Goal: Task Accomplishment & Management: Complete application form

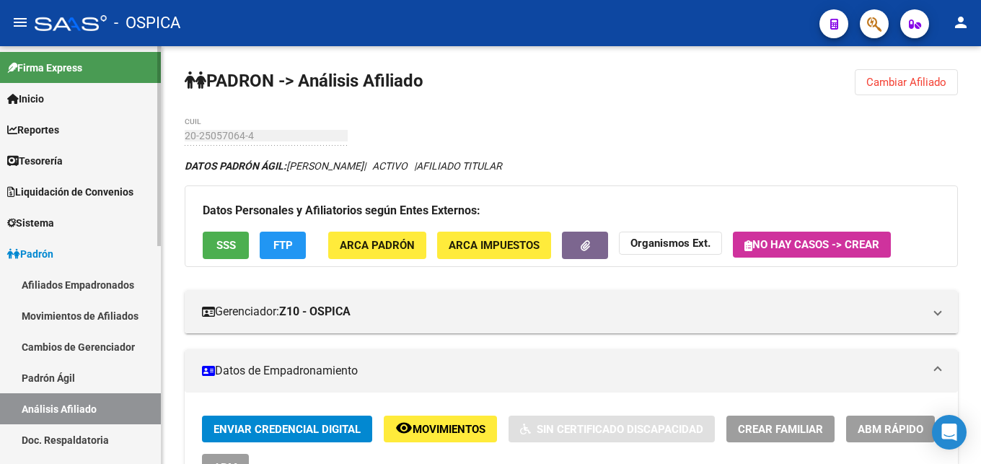
click at [79, 362] on link "Padrón Ágil" at bounding box center [80, 377] width 161 height 31
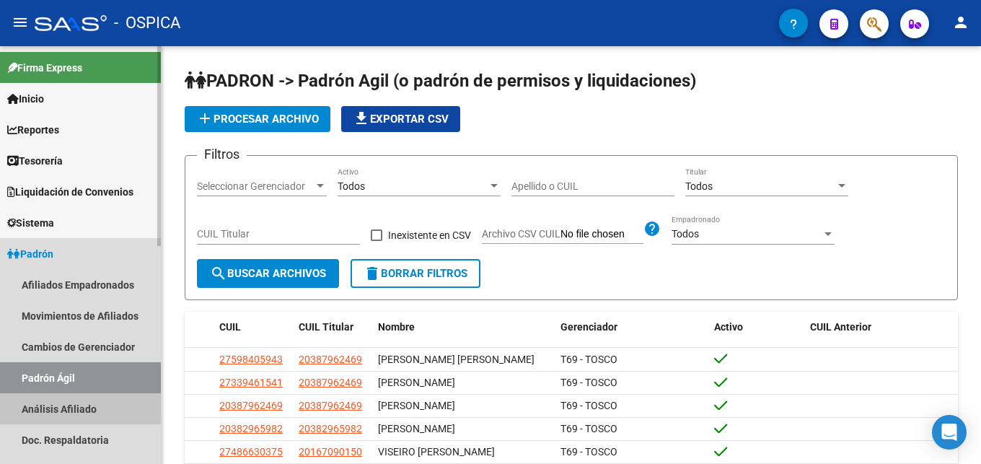
click at [92, 393] on link "Análisis Afiliado" at bounding box center [80, 408] width 161 height 31
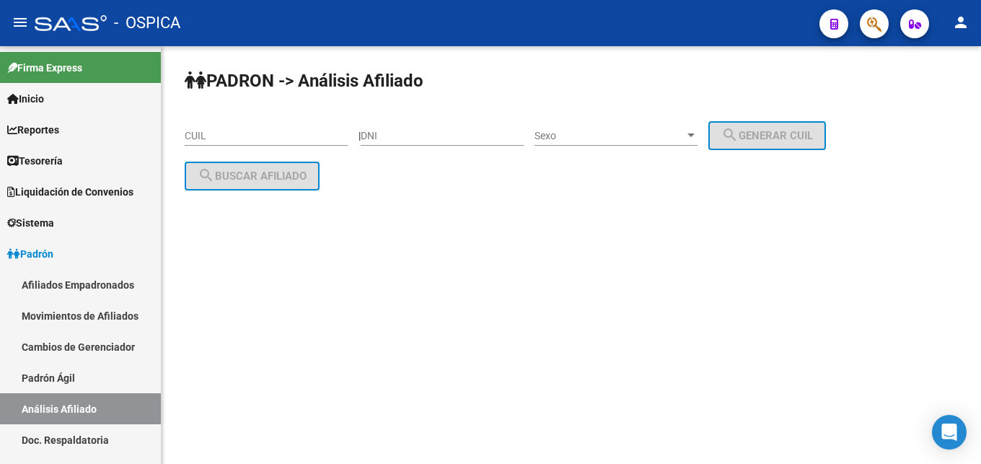
scroll to position [221, 0]
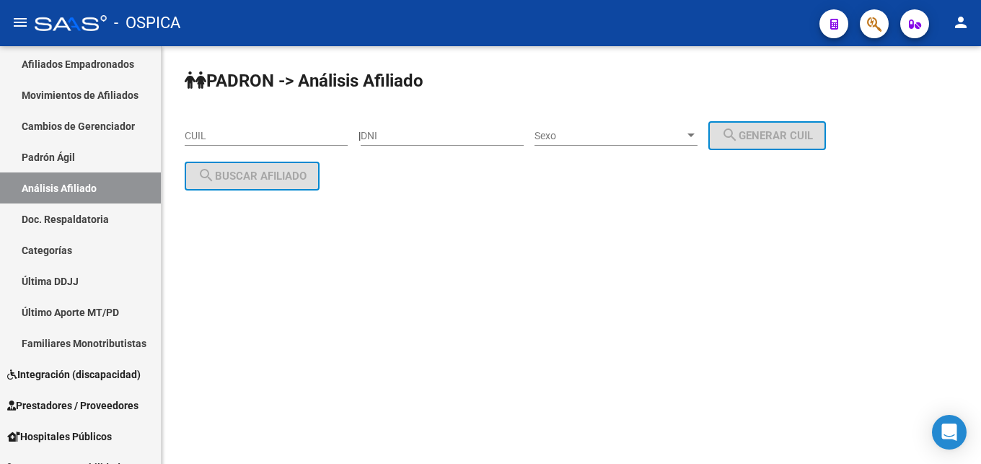
click at [237, 134] on input "CUIL" at bounding box center [266, 136] width 163 height 12
paste input "23-14483277-9"
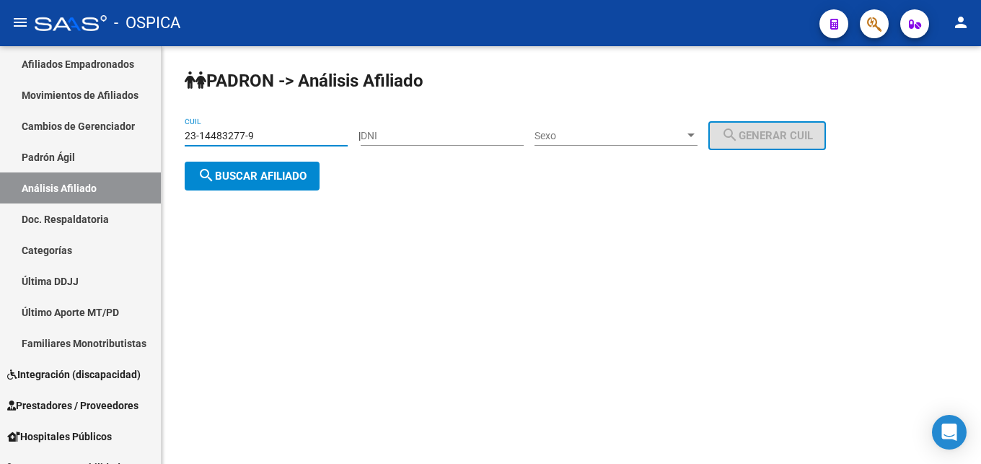
type input "23-14483277-9"
click at [258, 171] on span "search Buscar afiliado" at bounding box center [252, 176] width 109 height 13
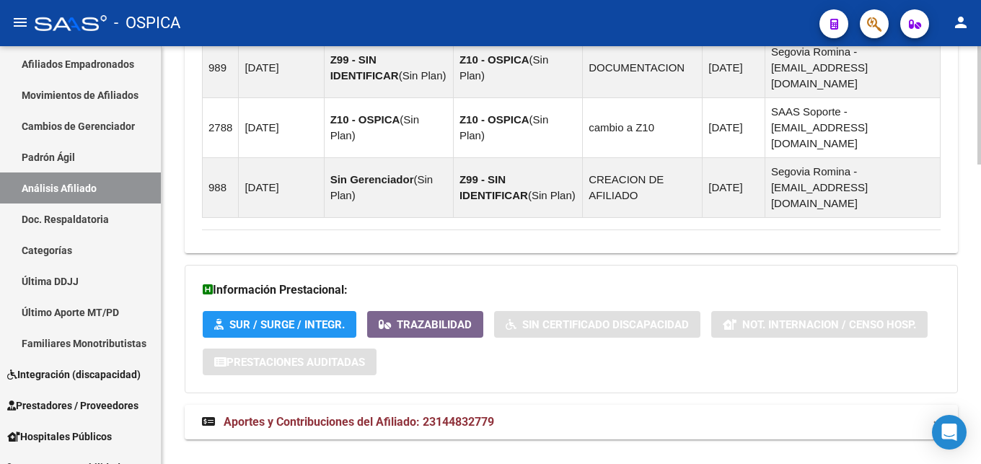
scroll to position [1062, 0]
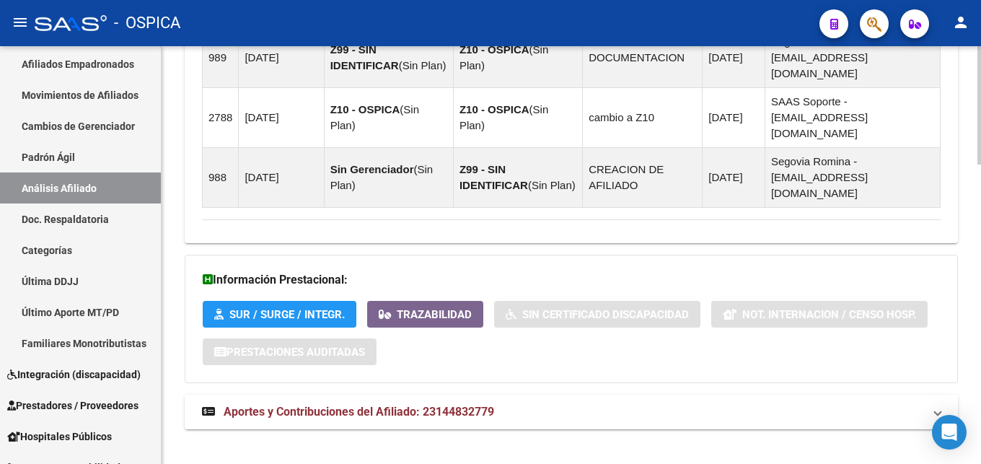
click at [434, 395] on mat-expansion-panel-header "Aportes y Contribuciones del Afiliado: 23144832779" at bounding box center [572, 412] width 774 height 35
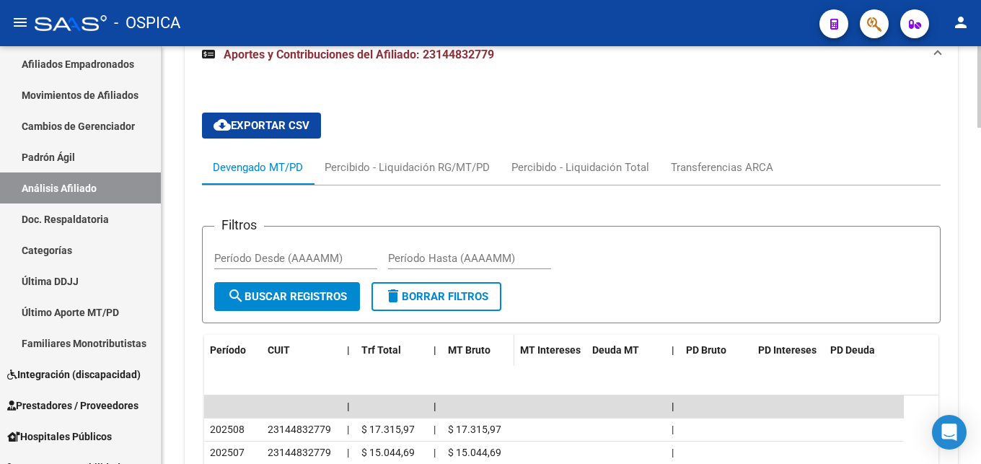
scroll to position [1650, 0]
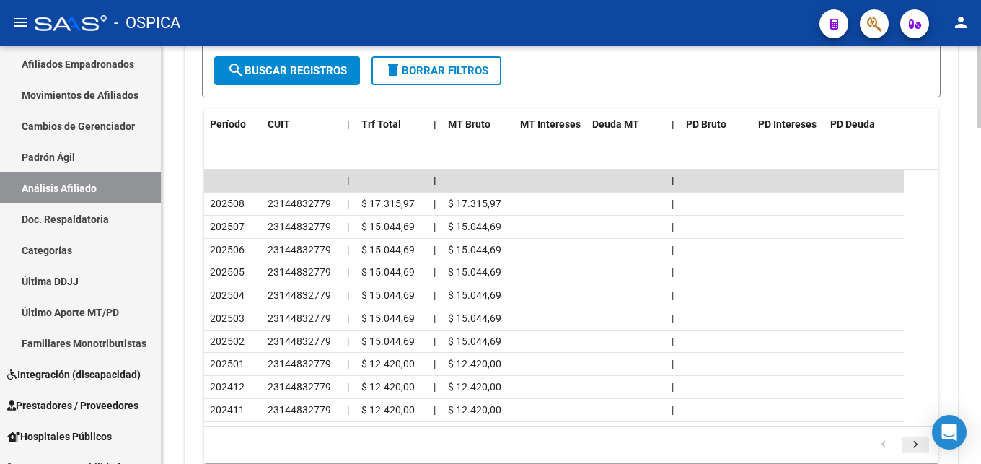
click at [917, 438] on icon "go to next page" at bounding box center [915, 446] width 19 height 17
click at [886, 438] on icon "go to previous page" at bounding box center [884, 446] width 19 height 17
click at [918, 438] on icon "go to next page" at bounding box center [915, 446] width 19 height 17
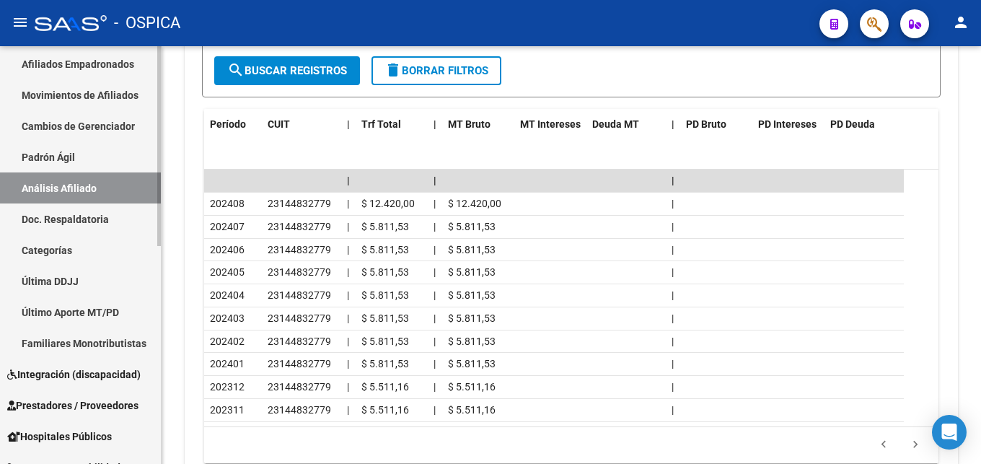
click at [76, 218] on link "Doc. Respaldatoria" at bounding box center [80, 219] width 161 height 31
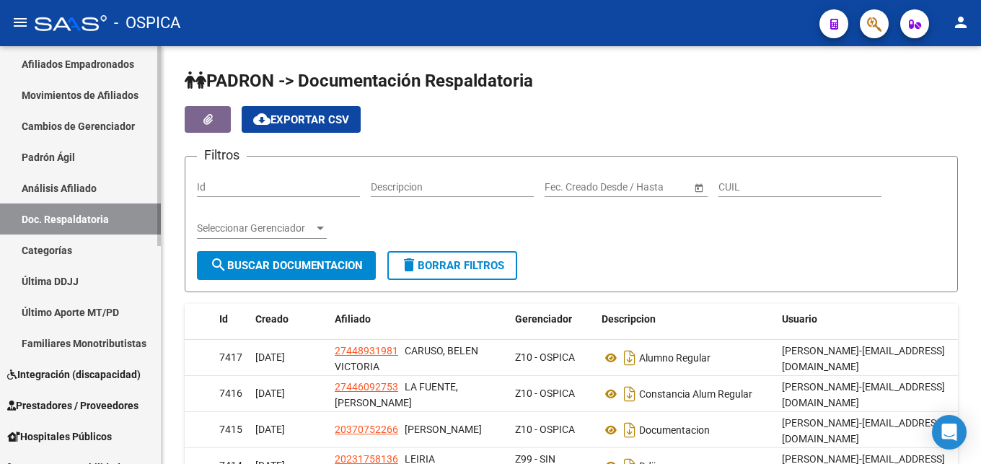
click at [125, 183] on link "Análisis Afiliado" at bounding box center [80, 187] width 161 height 31
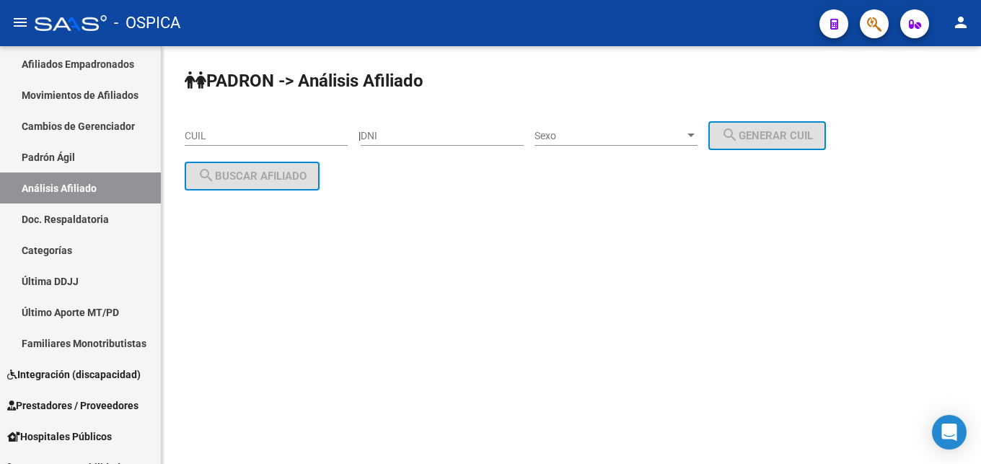
click at [410, 136] on input "DNI" at bounding box center [442, 136] width 163 height 12
paste input "26631744"
type input "26631744"
click at [610, 127] on div "Sexo Sexo" at bounding box center [616, 131] width 163 height 29
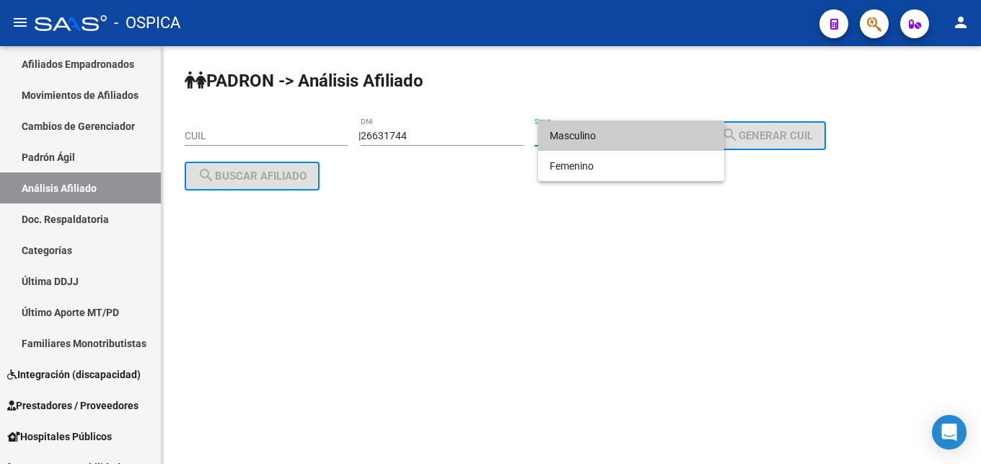
click at [608, 128] on span "Masculino" at bounding box center [631, 136] width 163 height 30
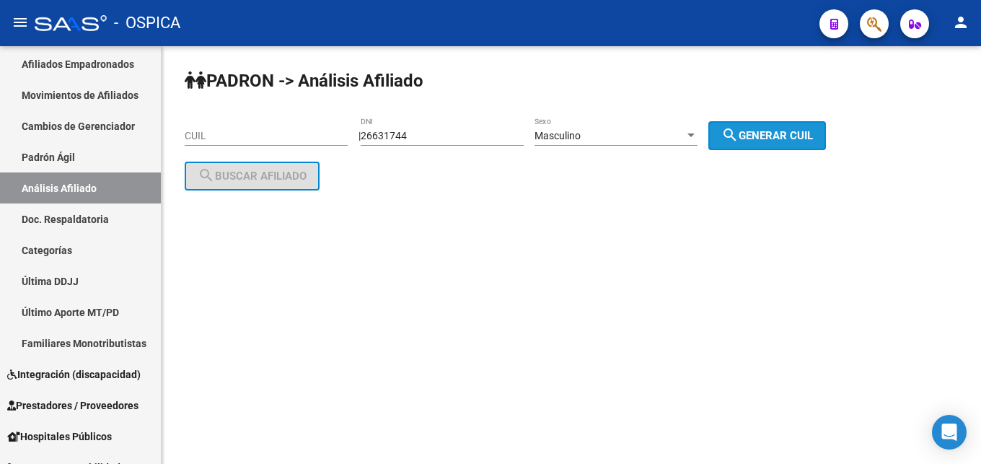
click at [763, 125] on button "search Generar CUIL" at bounding box center [768, 135] width 118 height 29
type input "20-26631744-2"
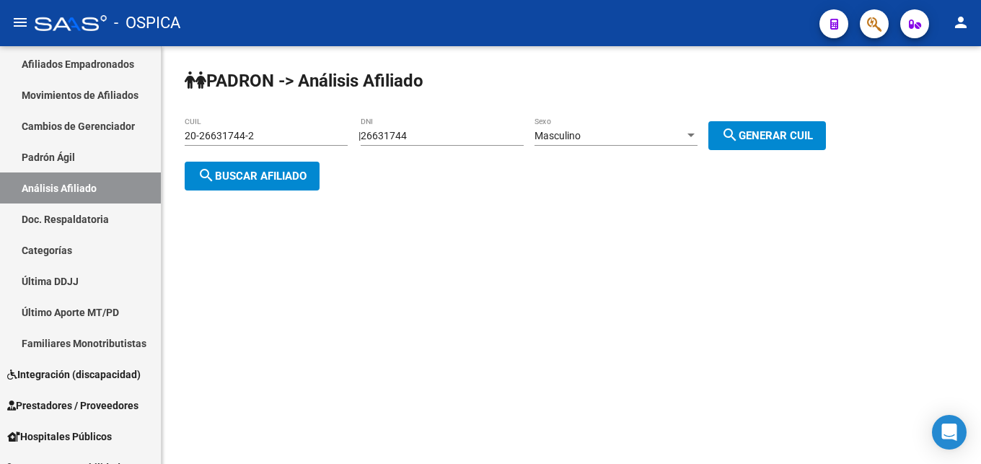
click at [284, 180] on span "search Buscar afiliado" at bounding box center [252, 176] width 109 height 13
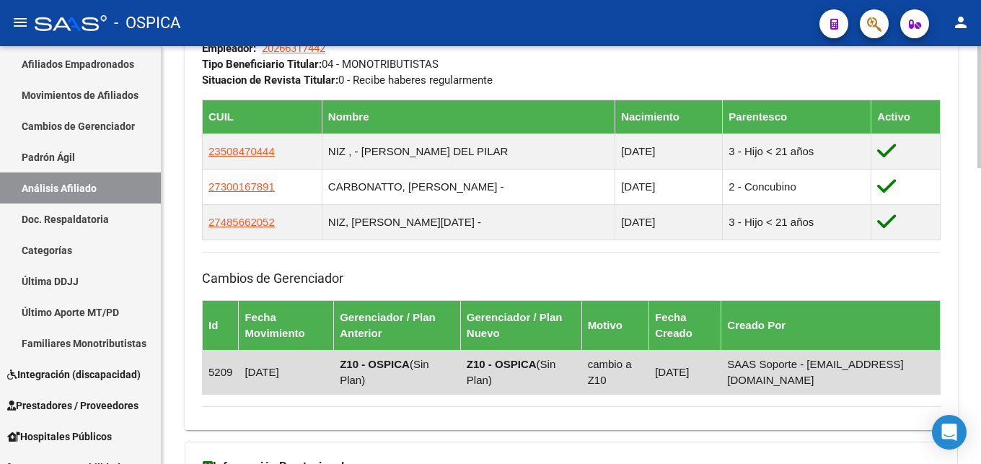
scroll to position [1012, 0]
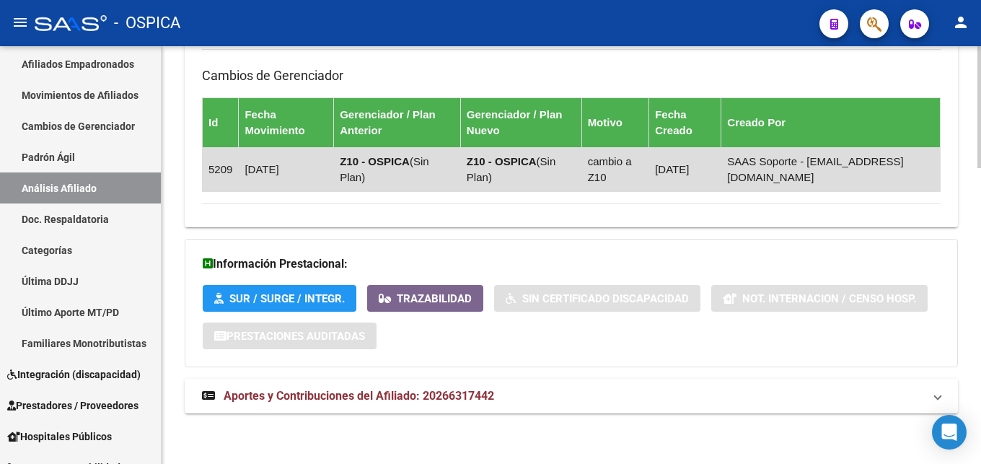
click at [349, 385] on mat-expansion-panel-header "Aportes y Contribuciones del Afiliado: 20266317442" at bounding box center [572, 396] width 774 height 35
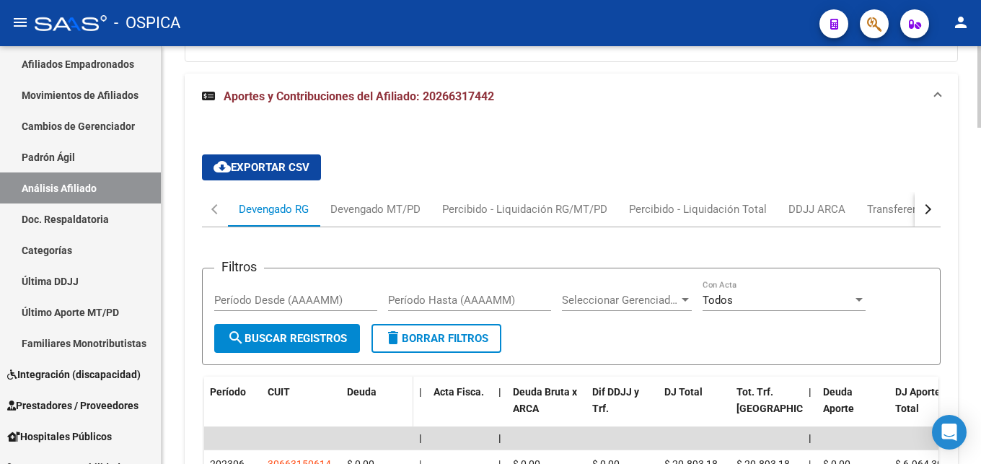
scroll to position [1539, 0]
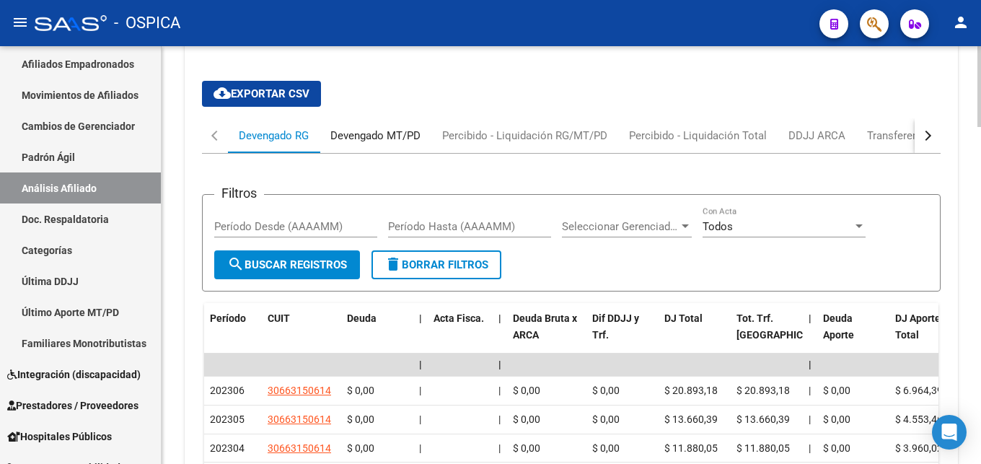
click at [344, 142] on div "Devengado MT/PD" at bounding box center [376, 136] width 90 height 16
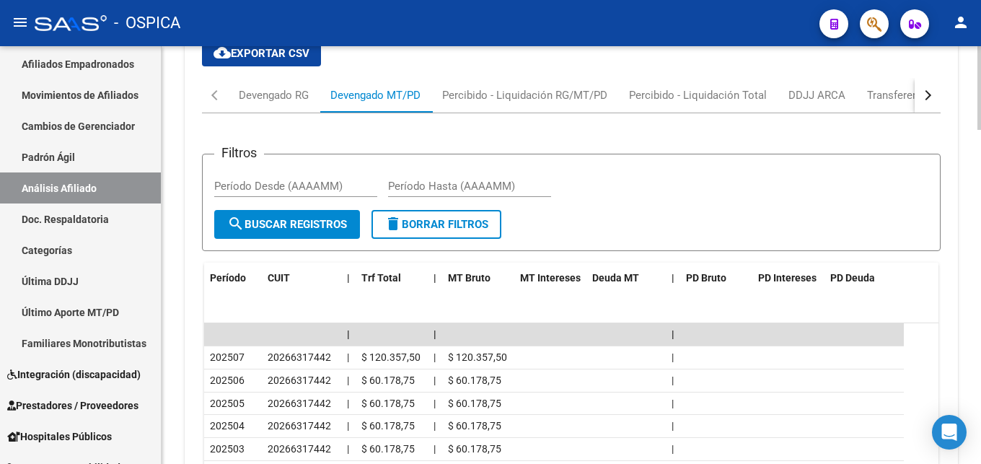
scroll to position [1449, 0]
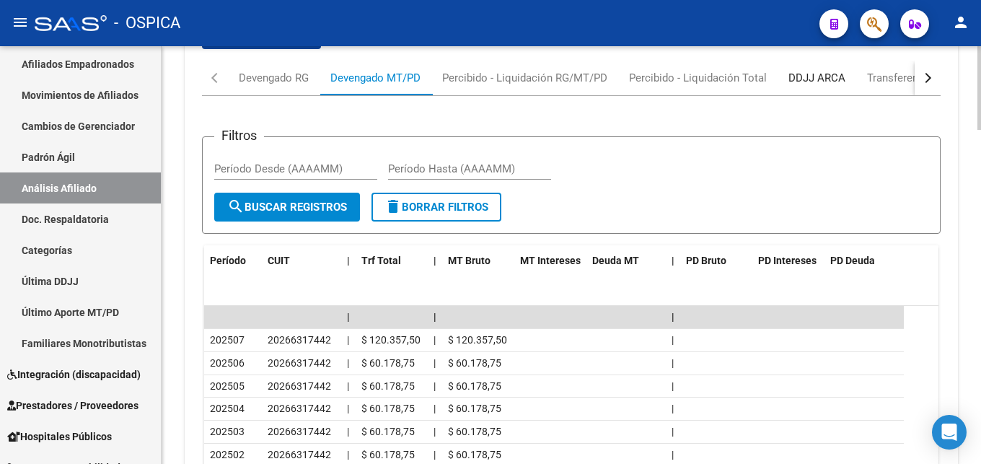
click at [835, 75] on div "DDJJ ARCA" at bounding box center [817, 78] width 57 height 16
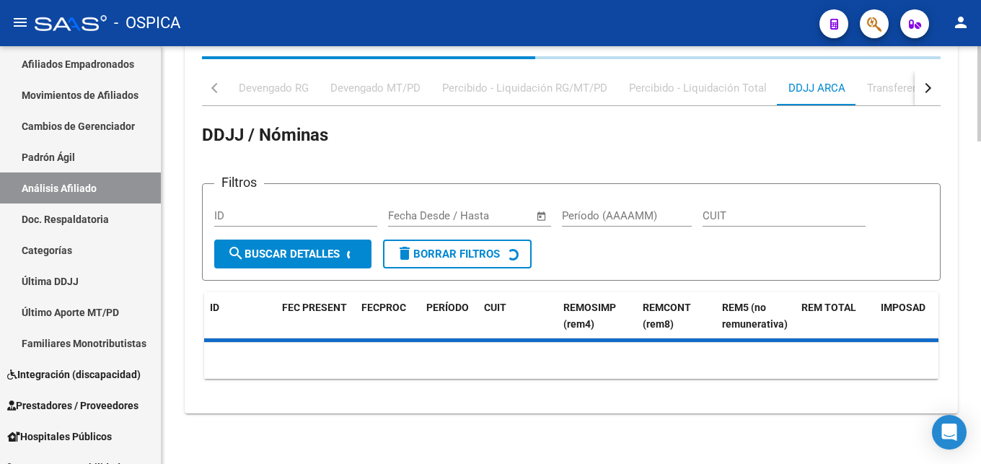
scroll to position [1155, 0]
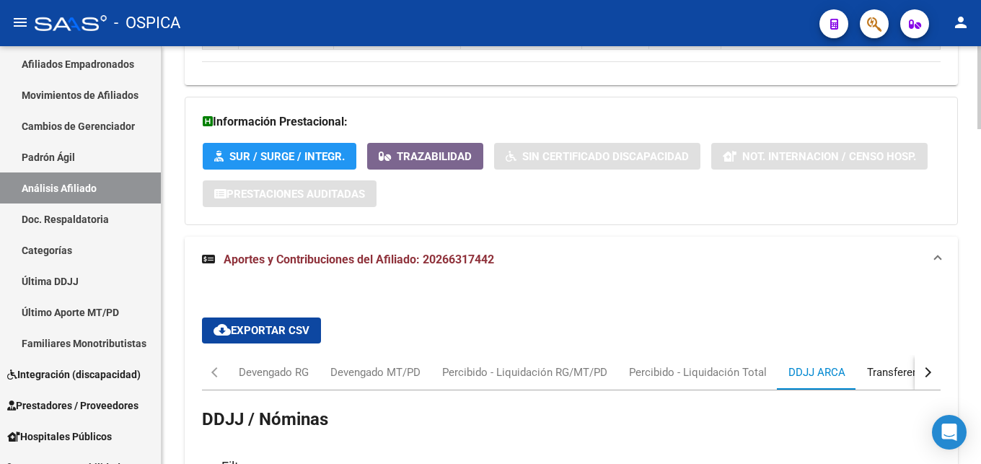
click at [901, 367] on div "Transferencias ARCA" at bounding box center [918, 372] width 102 height 16
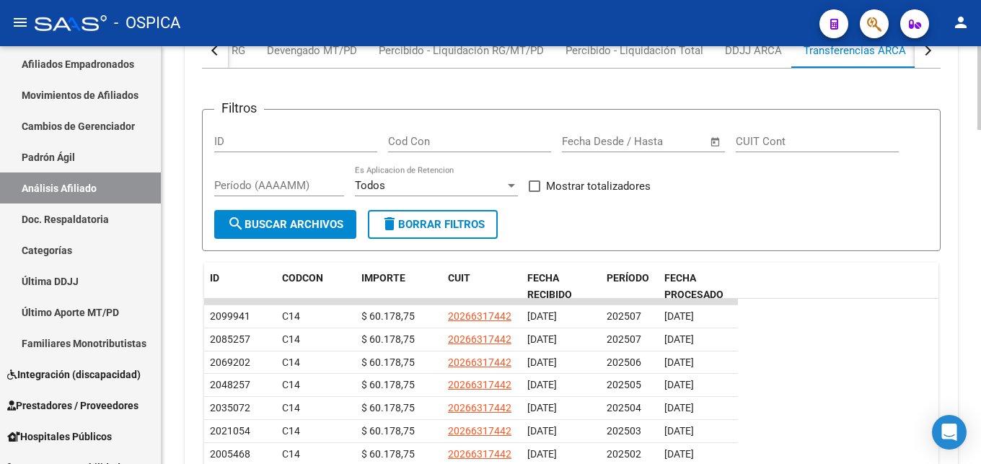
scroll to position [1523, 0]
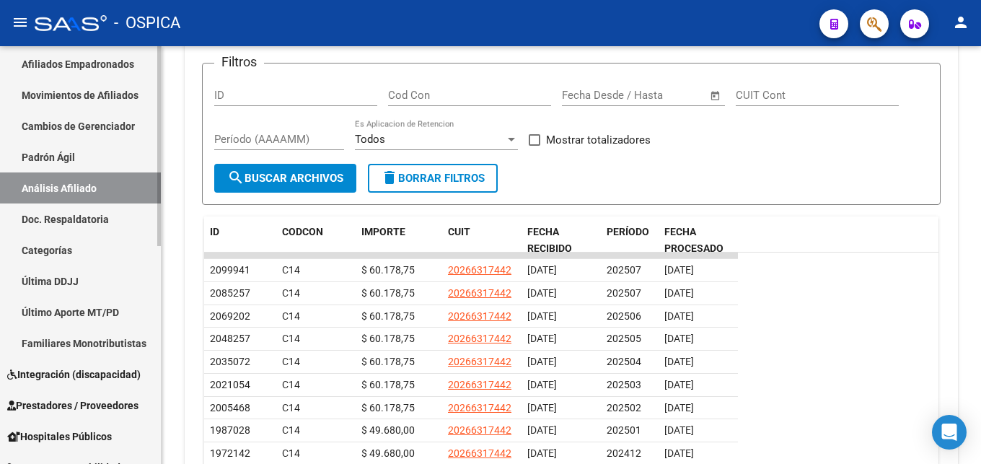
click at [61, 215] on link "Doc. Respaldatoria" at bounding box center [80, 219] width 161 height 31
click at [102, 216] on link "Doc. Respaldatoria" at bounding box center [80, 219] width 161 height 31
click at [87, 217] on link "Doc. Respaldatoria" at bounding box center [80, 219] width 161 height 31
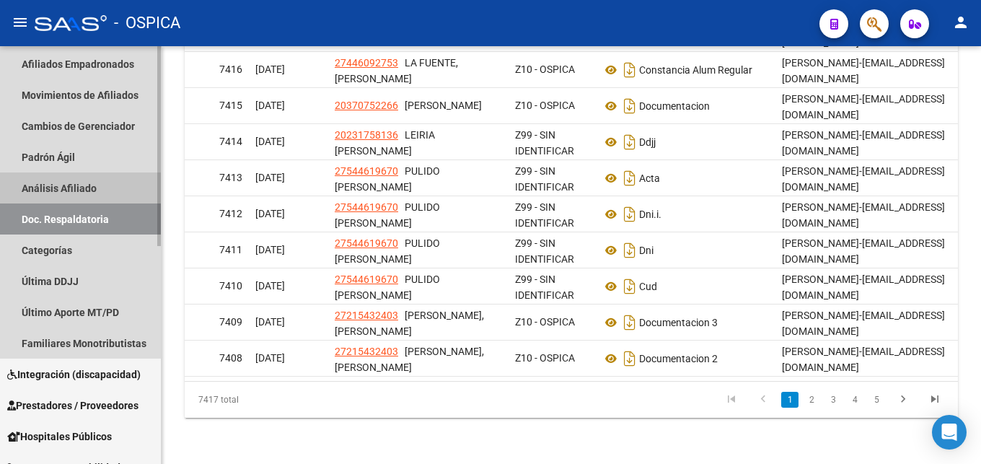
click at [58, 187] on link "Análisis Afiliado" at bounding box center [80, 187] width 161 height 31
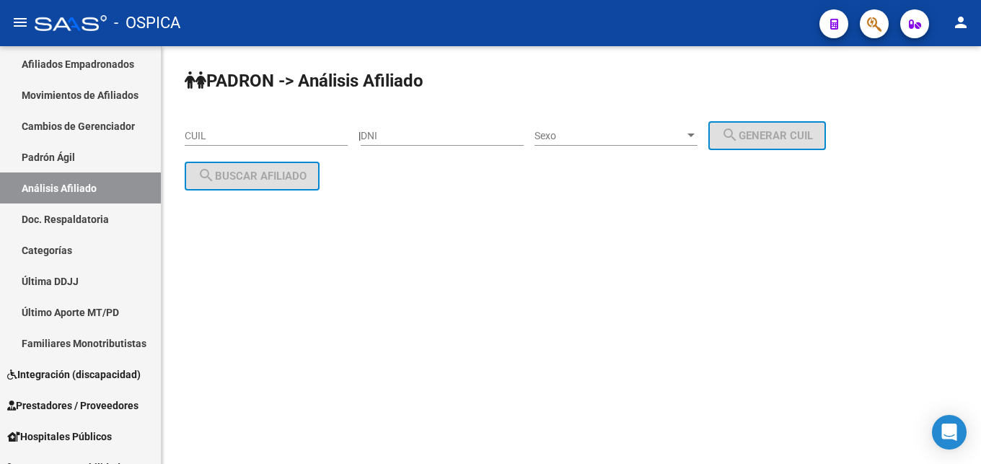
click at [220, 136] on input "CUIL" at bounding box center [266, 136] width 163 height 12
paste input "20-16709015-0"
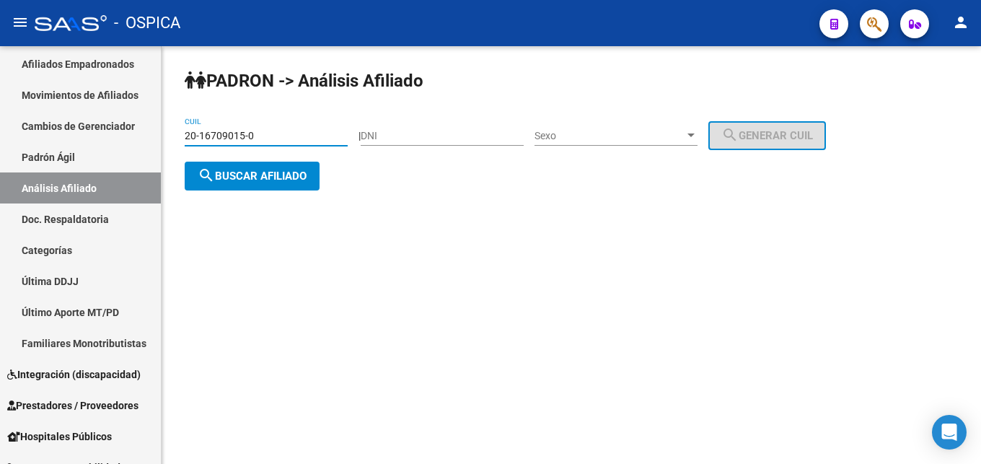
type input "20-16709015-0"
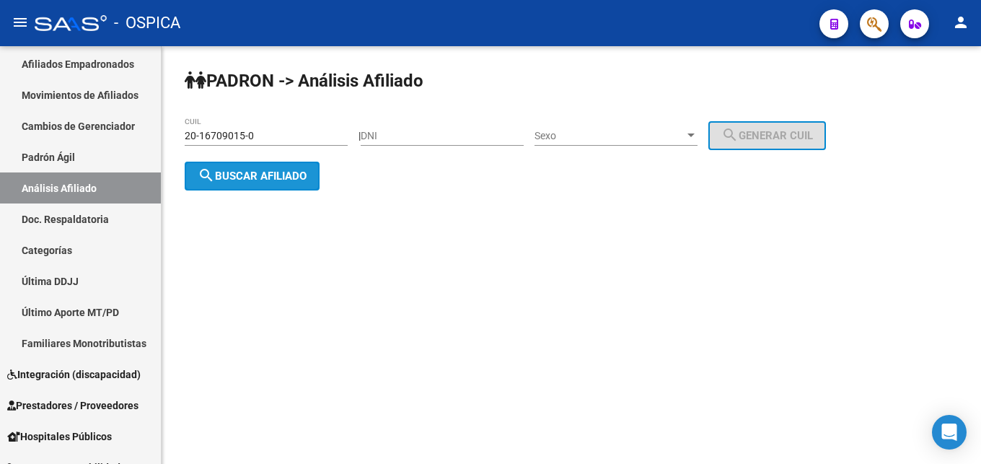
click at [274, 185] on button "search Buscar afiliado" at bounding box center [252, 176] width 135 height 29
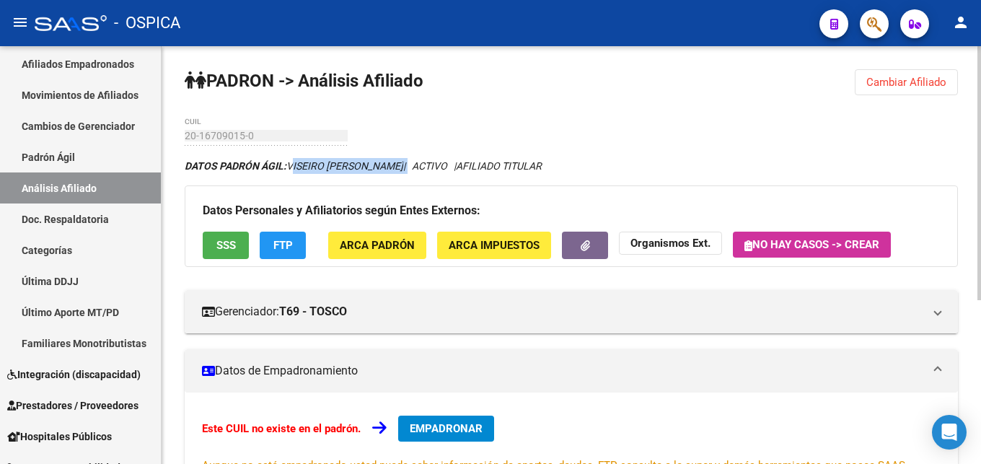
drag, startPoint x: 289, startPoint y: 167, endPoint x: 419, endPoint y: 165, distance: 129.9
click at [419, 165] on icon "DATOS PADRÓN ÁGIL: [PERSON_NAME] | ACTIVO | AFILIADO TITULAR" at bounding box center [363, 166] width 357 height 12
copy icon "VISEIRO [PERSON_NAME]"
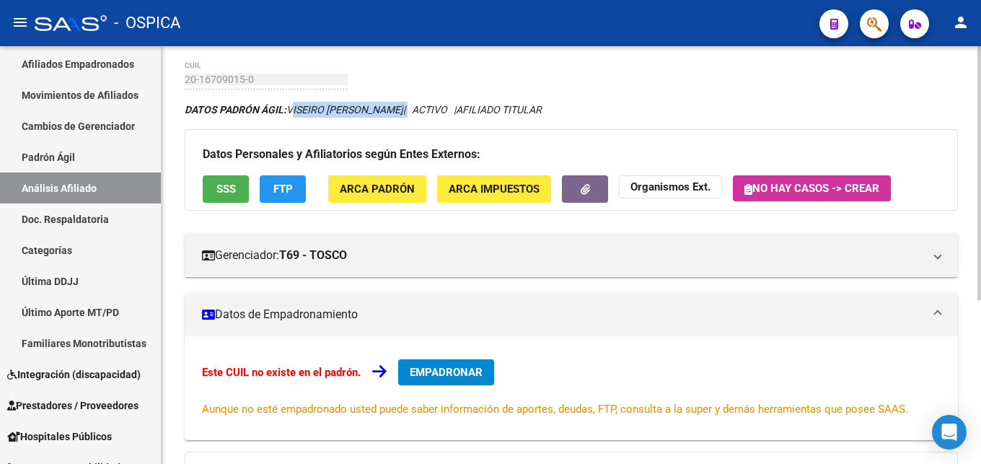
scroll to position [74, 0]
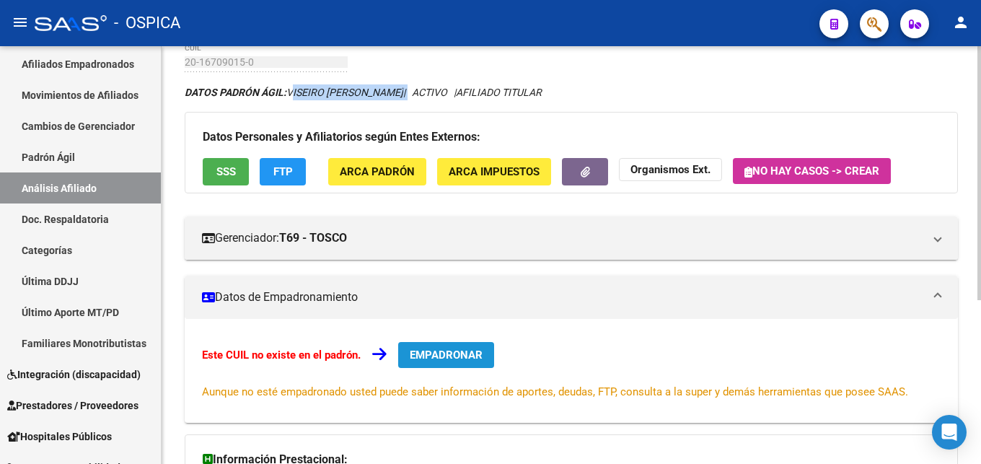
click at [452, 351] on span "EMPADRONAR" at bounding box center [446, 355] width 73 height 13
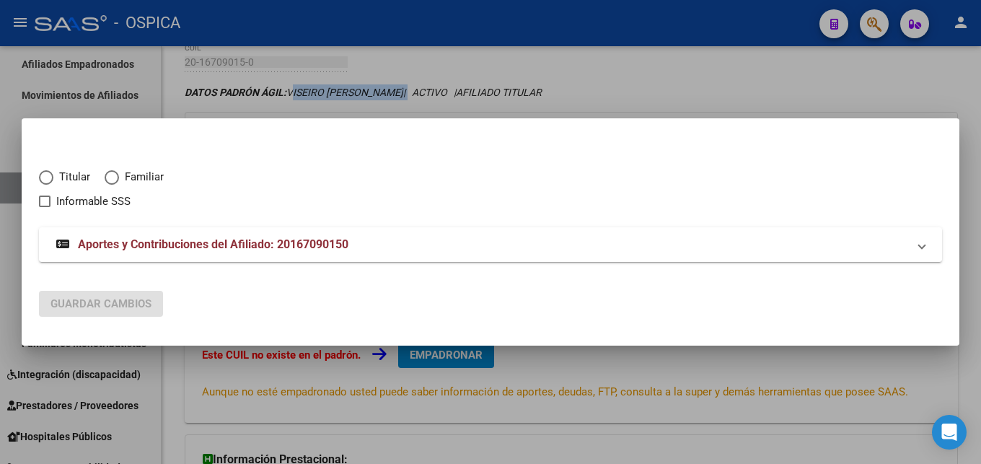
click at [75, 177] on span "Titular" at bounding box center [71, 177] width 37 height 17
click at [60, 176] on span "Titular" at bounding box center [71, 177] width 37 height 17
click at [53, 176] on input "Titular" at bounding box center [46, 177] width 14 height 14
radio input "true"
checkbox input "true"
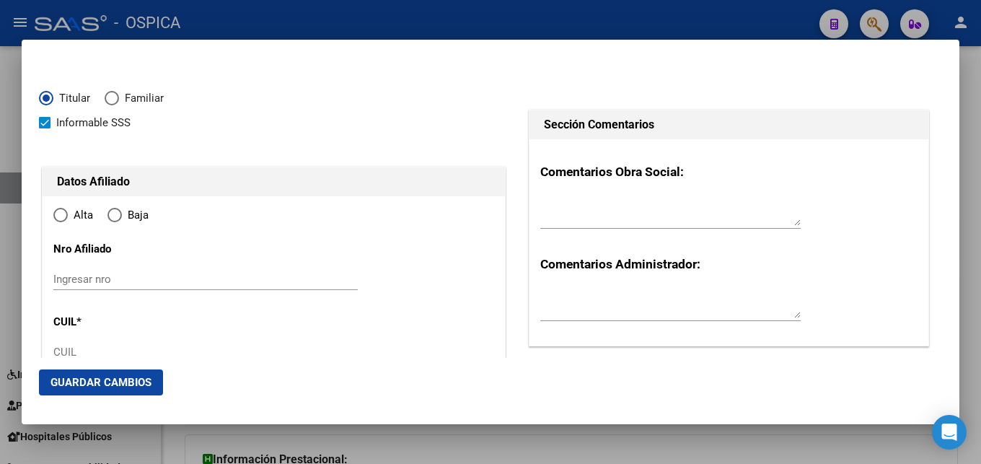
radio input "true"
type input "20-16709015-0"
type input "16709015"
type input "VISEIRO"
type input "[DATE]"
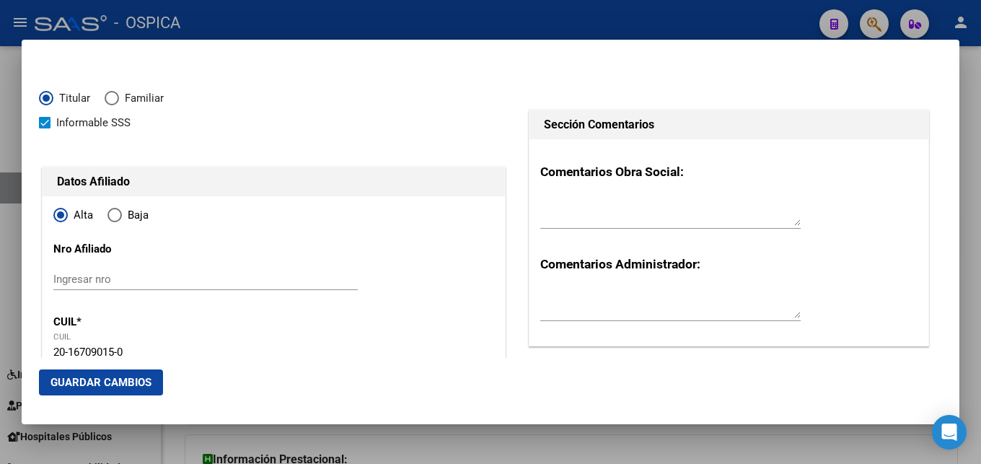
type input "6300"
type input "USPALLATA C/129"
type input "[PERSON_NAME]"
type input "SANTA ROSA"
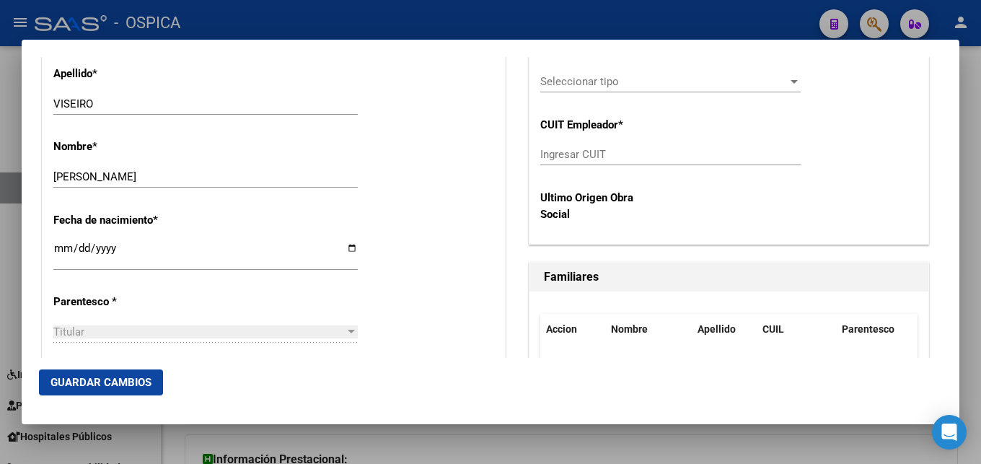
scroll to position [624, 0]
